Goal: Information Seeking & Learning: Learn about a topic

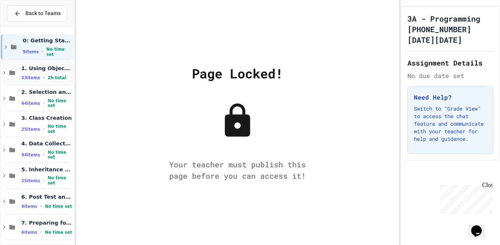
click at [37, 76] on span "33 items" at bounding box center [30, 77] width 19 height 5
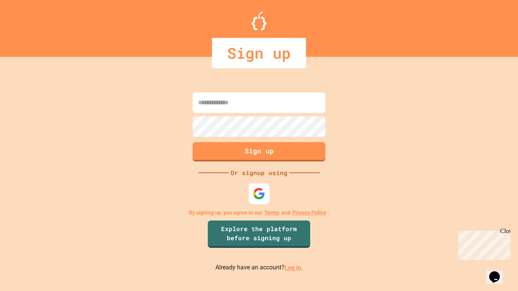
click at [260, 191] on img at bounding box center [259, 194] width 13 height 13
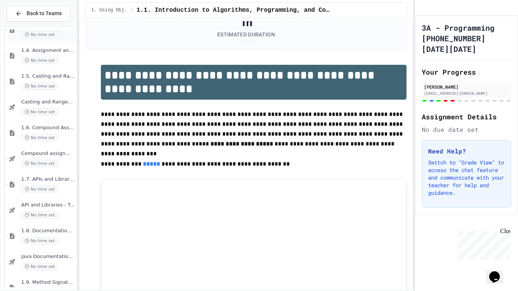
scroll to position [160, 0]
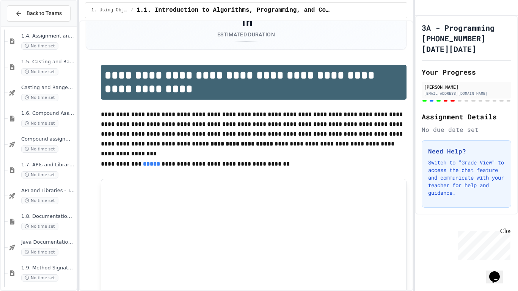
click at [62, 172] on div "No time set" at bounding box center [48, 174] width 54 height 7
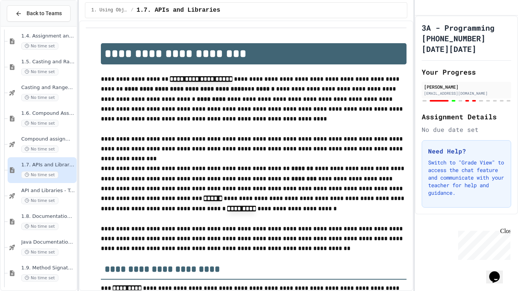
click at [152, 167] on p "**********" at bounding box center [254, 189] width 306 height 50
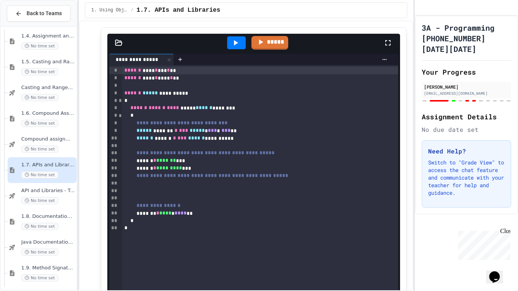
scroll to position [1659, 0]
